Goal: Information Seeking & Learning: Find specific fact

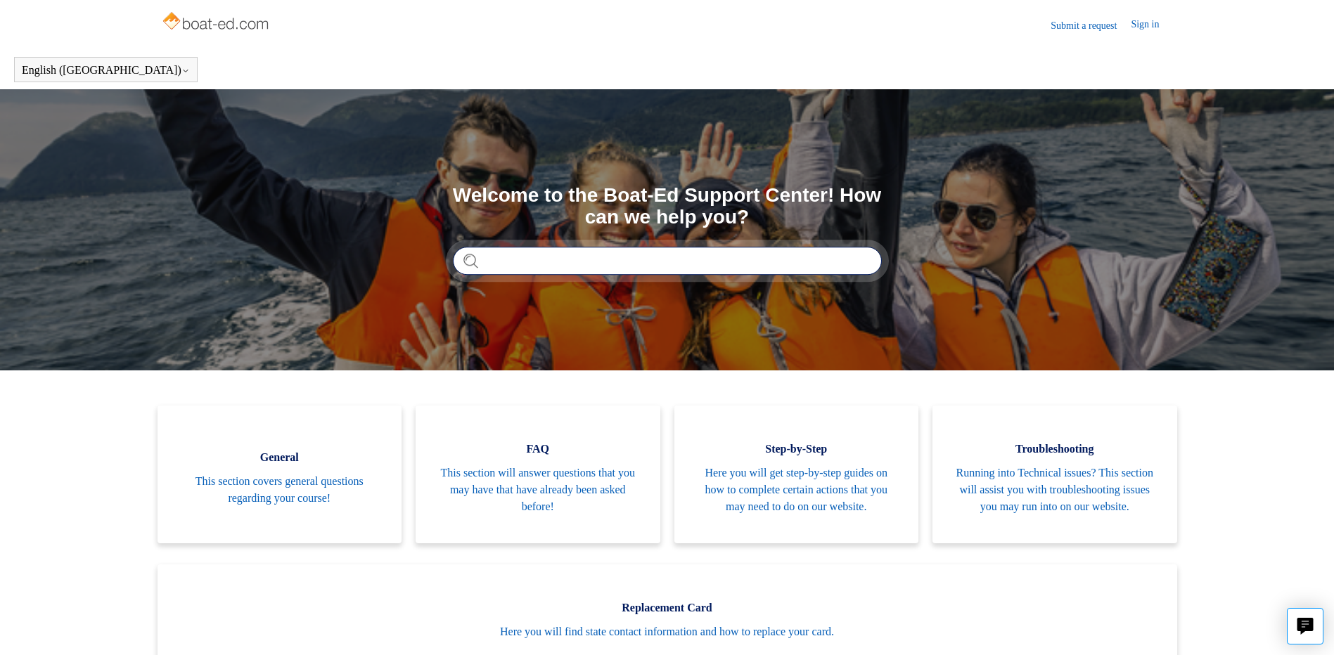
click at [505, 259] on input "Search" at bounding box center [667, 261] width 429 height 28
type input "**********"
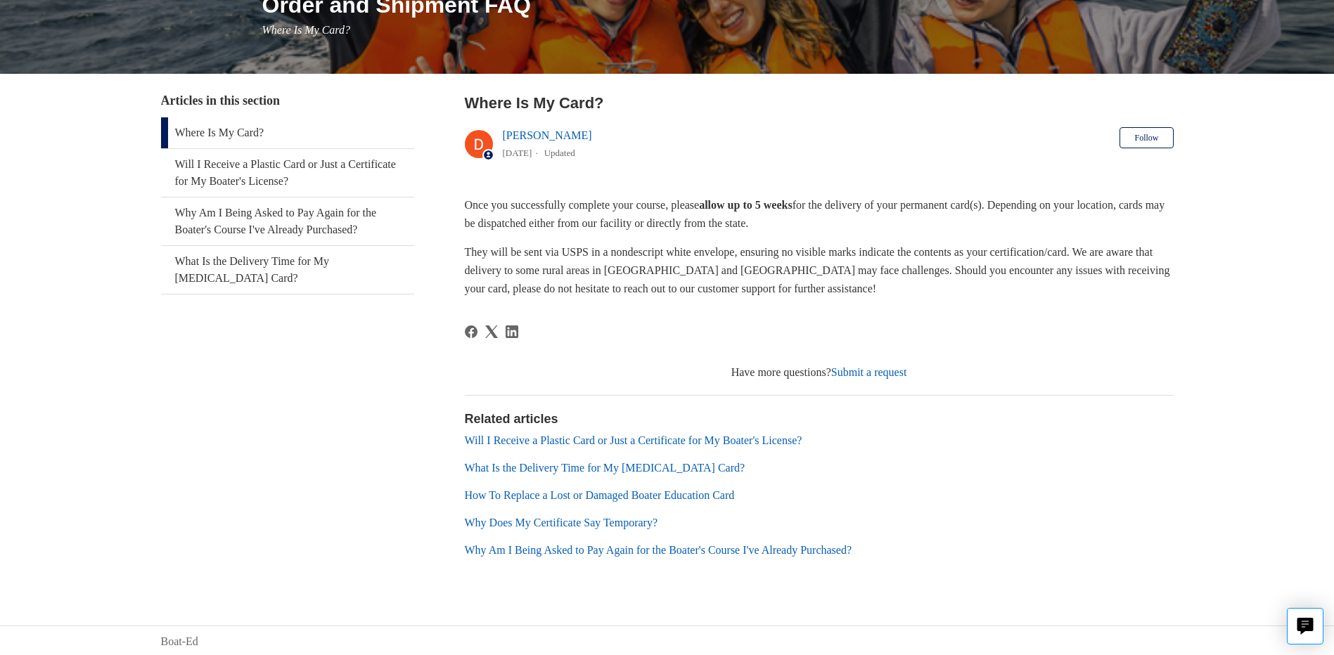
scroll to position [198, 0]
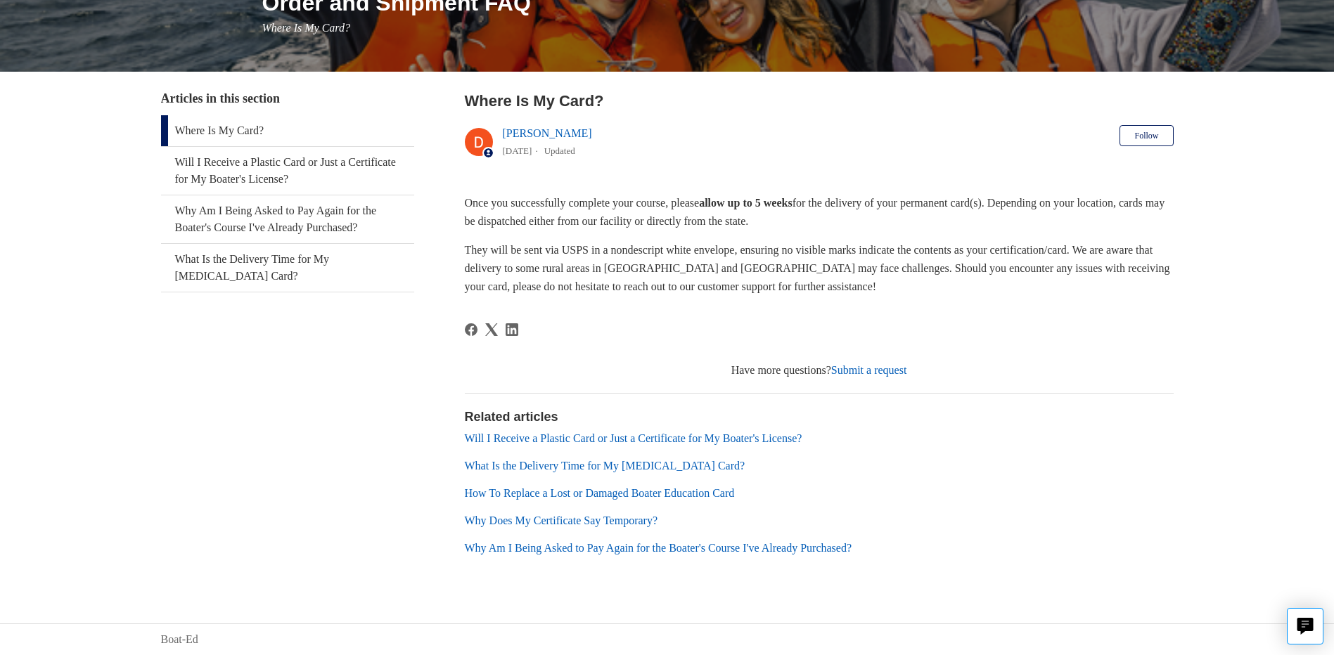
click at [542, 438] on link "Will I Receive a Plastic Card or Just a Certificate for My Boater's License?" at bounding box center [633, 438] width 337 height 12
